Goal: Find specific page/section: Find specific page/section

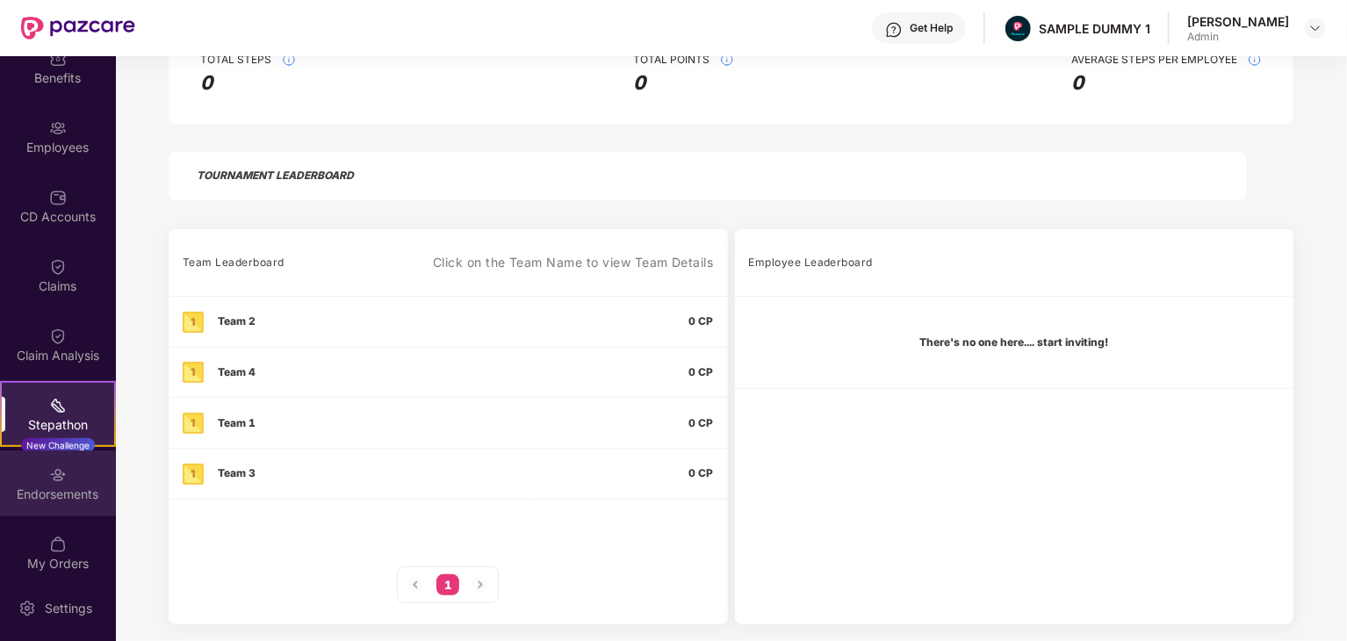
scroll to position [176, 0]
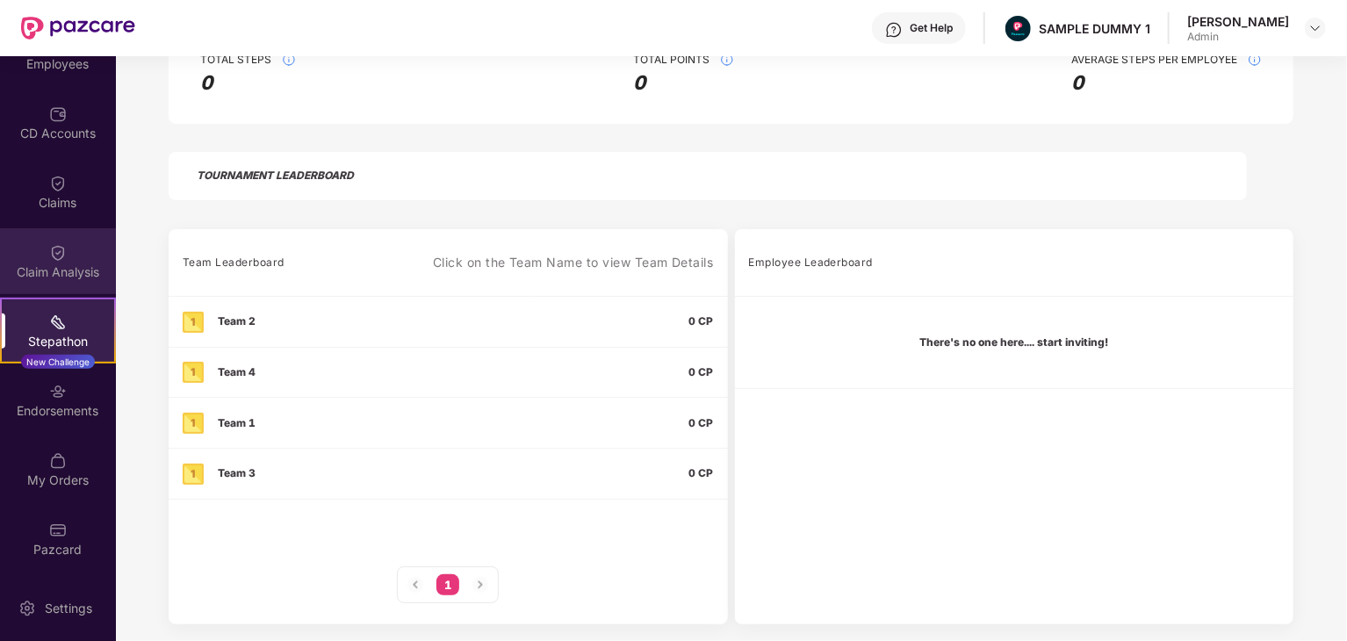
click at [48, 264] on div "Claim Analysis" at bounding box center [58, 272] width 116 height 18
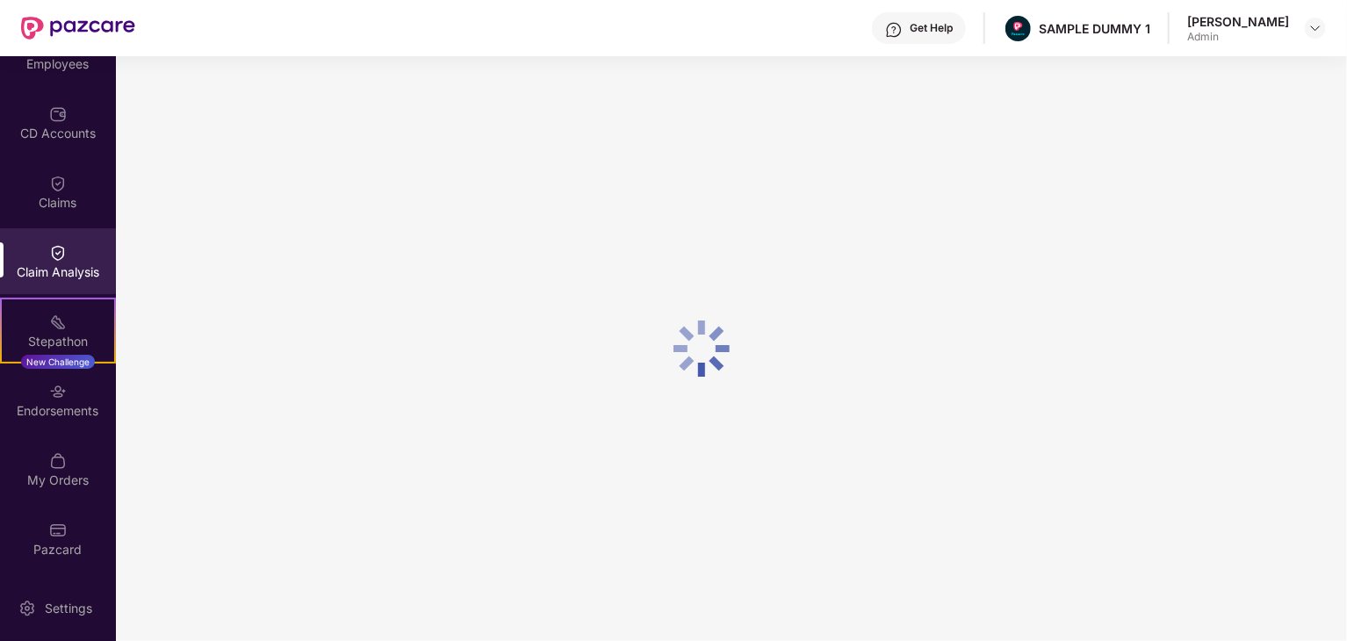
click at [64, 268] on div "Claim Analysis" at bounding box center [58, 272] width 116 height 18
click at [51, 608] on div "Settings" at bounding box center [69, 609] width 58 height 18
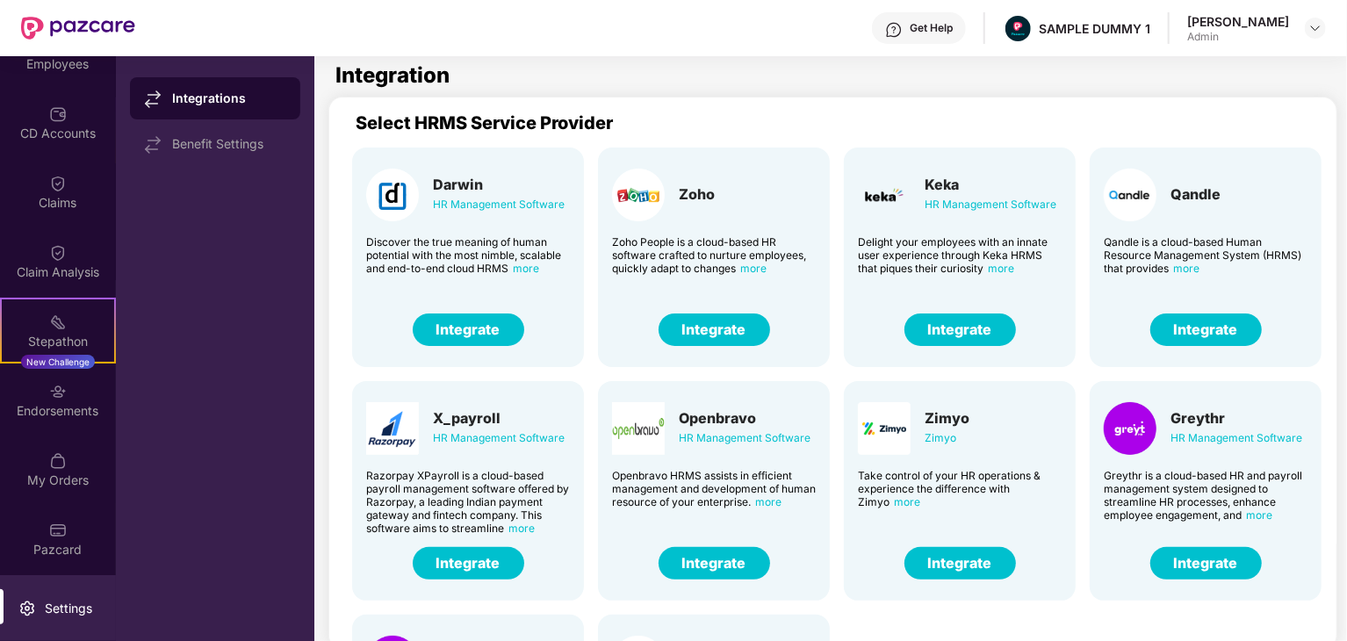
scroll to position [175, 0]
click at [49, 247] on img at bounding box center [58, 253] width 18 height 18
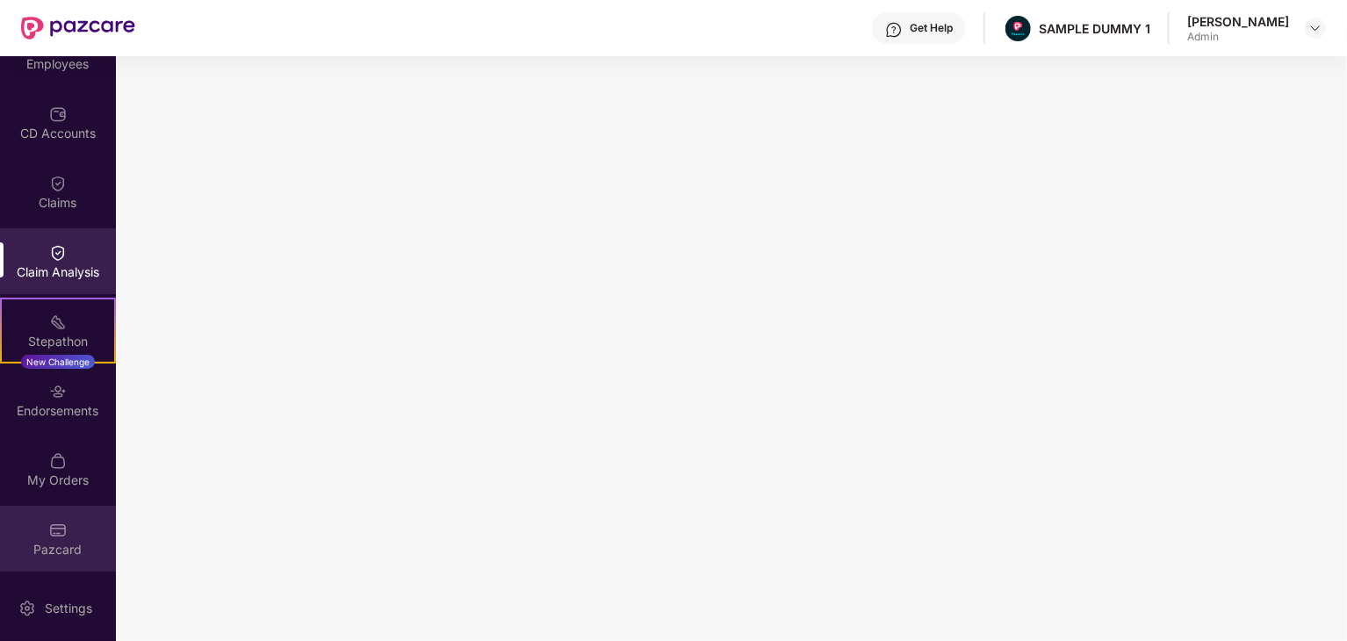
scroll to position [176, 0]
click at [53, 524] on img at bounding box center [58, 531] width 18 height 18
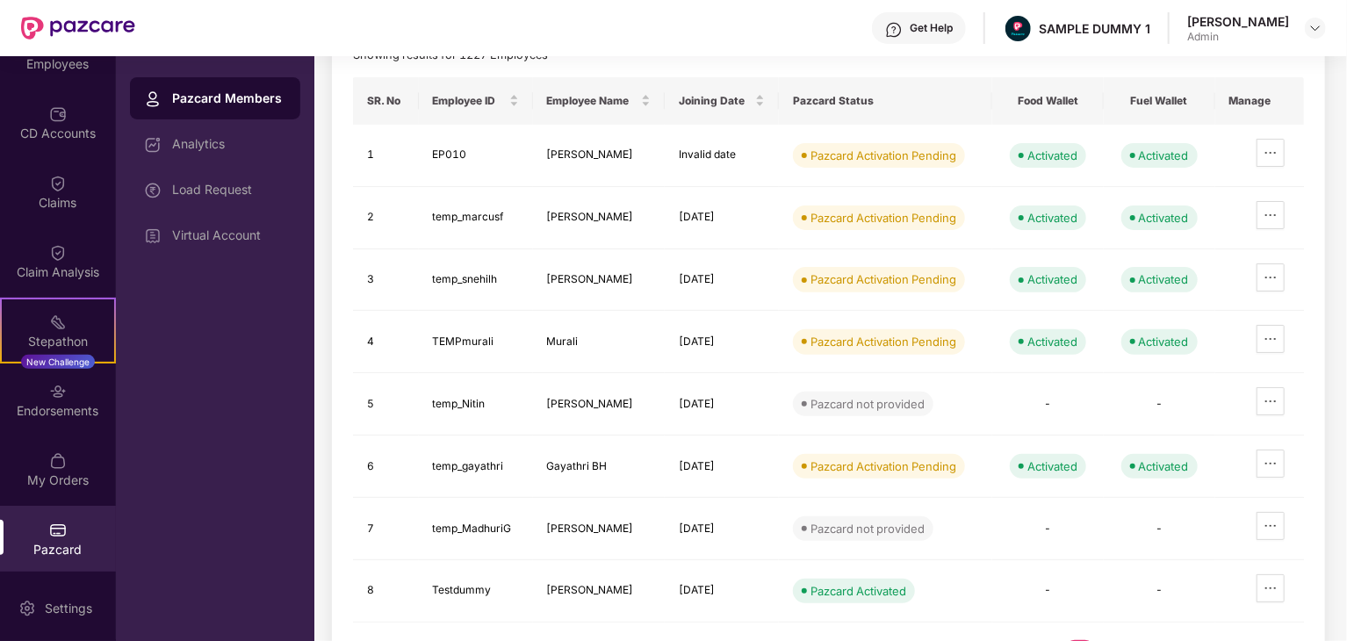
scroll to position [247, 0]
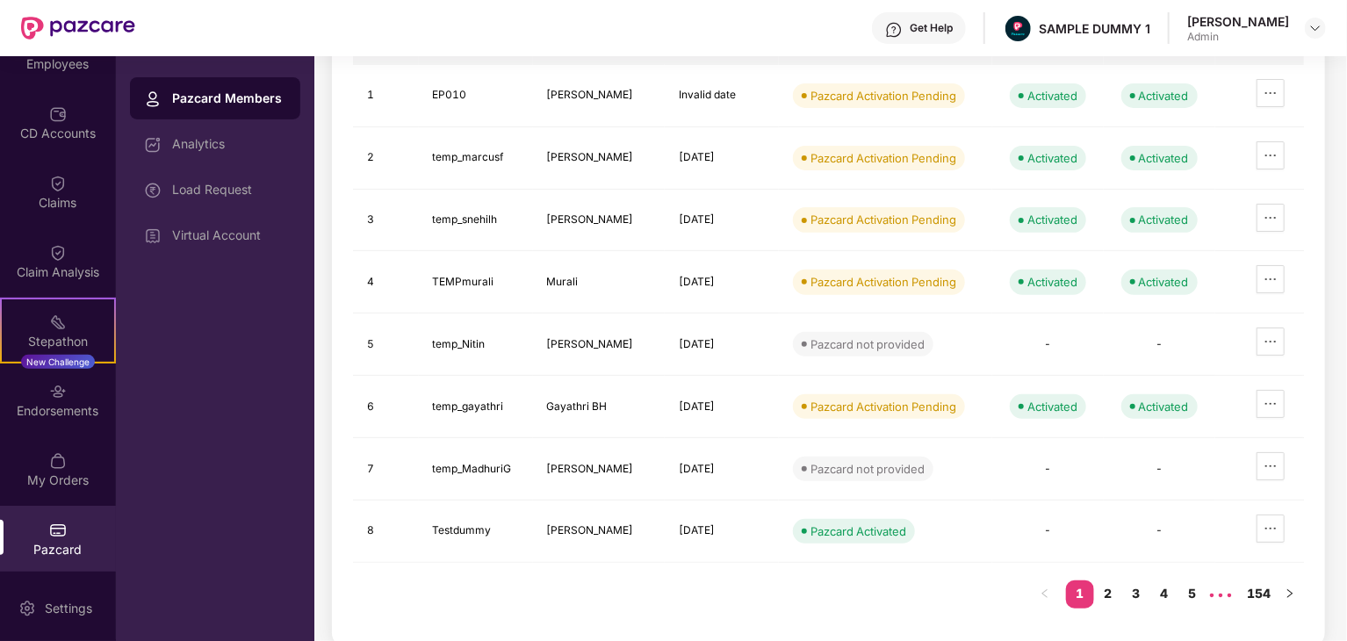
click at [56, 531] on img at bounding box center [58, 531] width 18 height 18
click at [78, 276] on div "Claim Analysis" at bounding box center [58, 272] width 116 height 18
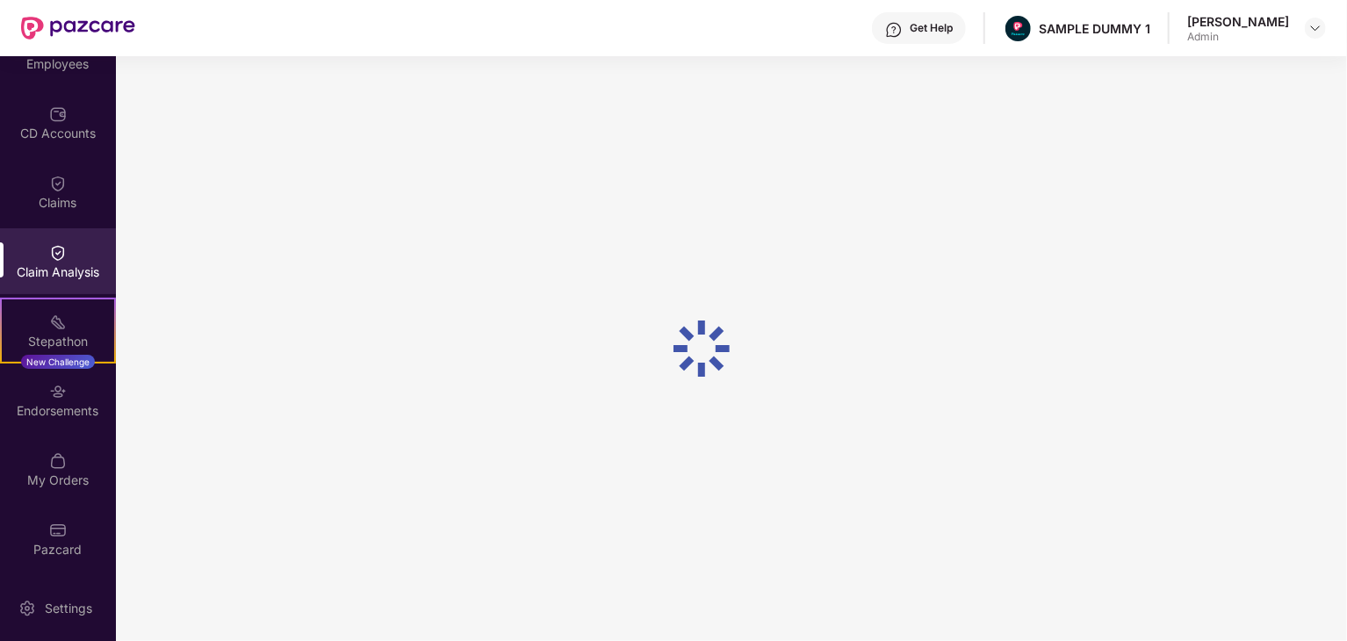
scroll to position [0, 0]
